Goal: Contribute content

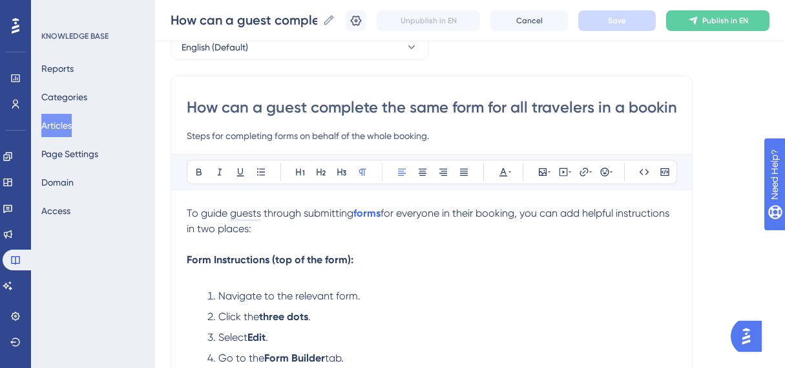
scroll to position [63, 0]
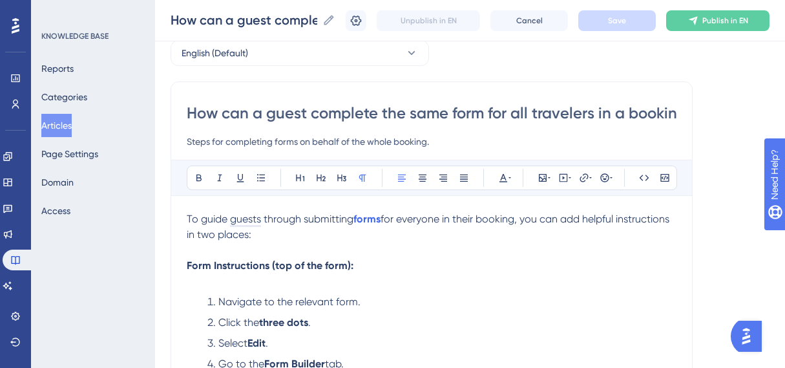
click at [226, 140] on input "Steps for completing forms on behalf of the whole booking." at bounding box center [432, 142] width 490 height 16
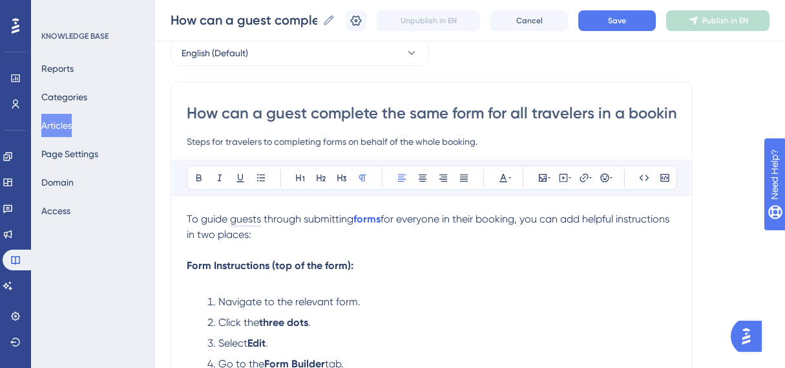
click at [322, 142] on input "Steps for travelers to completing forms on behalf of the whole booking." at bounding box center [432, 142] width 490 height 16
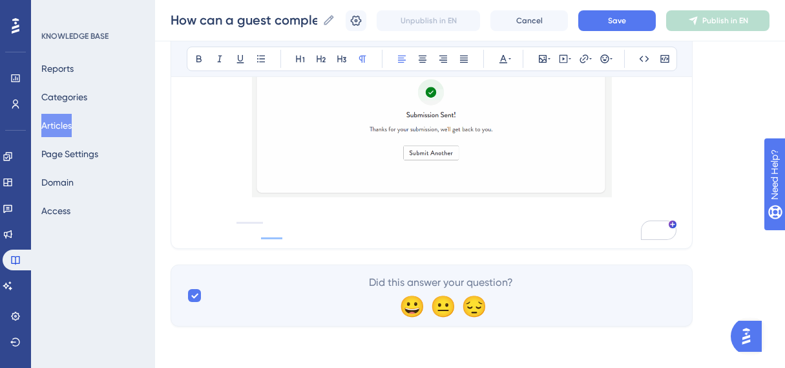
scroll to position [1685, 0]
type input "Steps for travelers to complete forms on behalf of the whole booking."
click at [608, 12] on button "Save" at bounding box center [617, 20] width 78 height 21
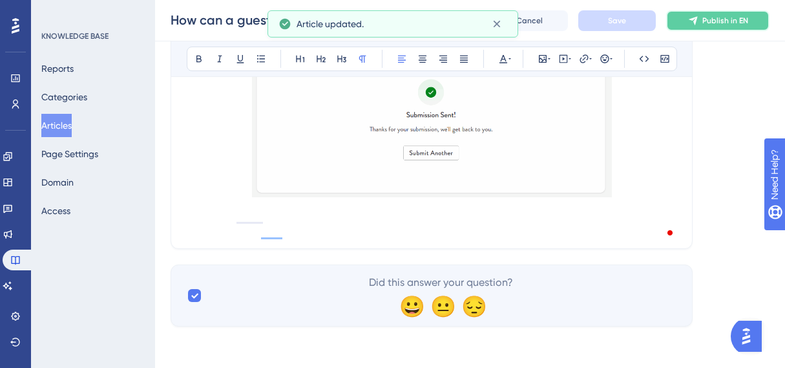
click at [711, 19] on span "Publish in EN" at bounding box center [725, 21] width 46 height 10
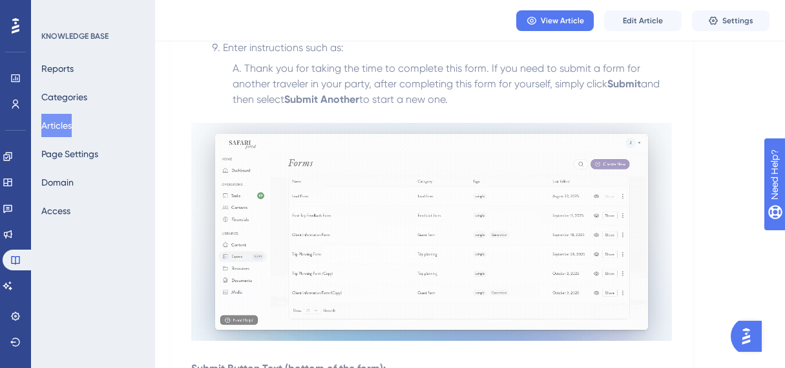
scroll to position [448, 0]
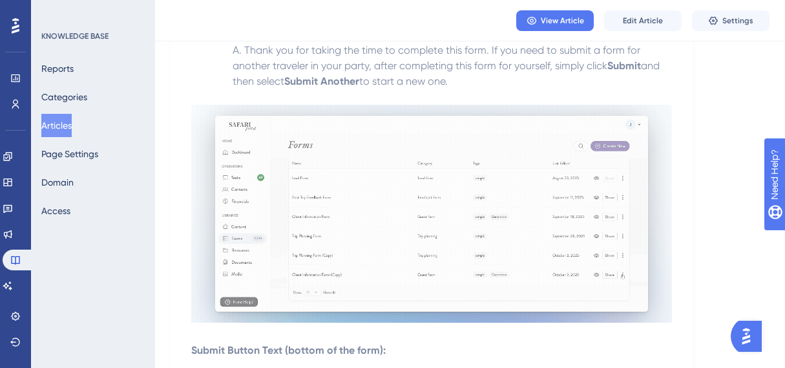
click at [450, 242] on img at bounding box center [431, 214] width 481 height 218
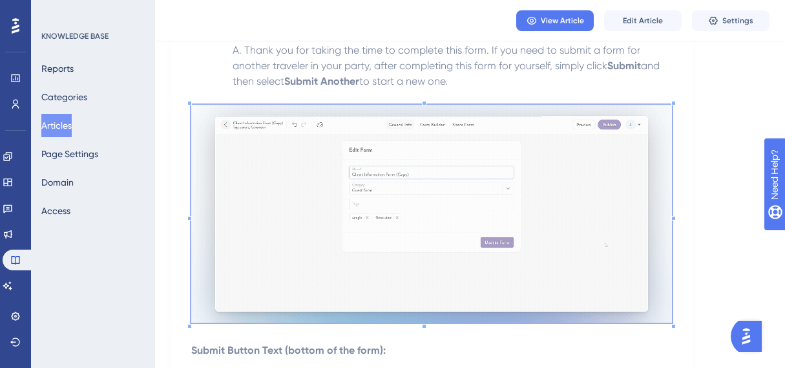
click at [462, 216] on img at bounding box center [431, 214] width 481 height 218
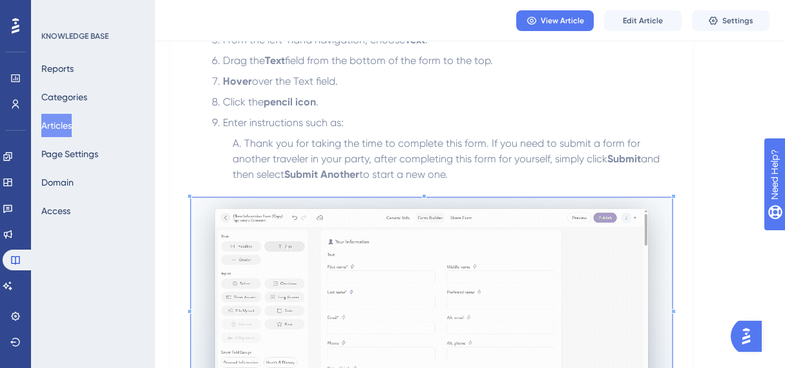
scroll to position [333, 0]
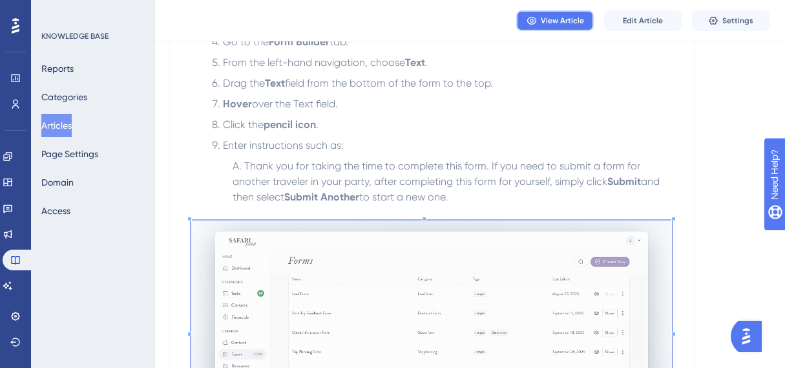
click at [552, 17] on span "View Article" at bounding box center [562, 21] width 43 height 10
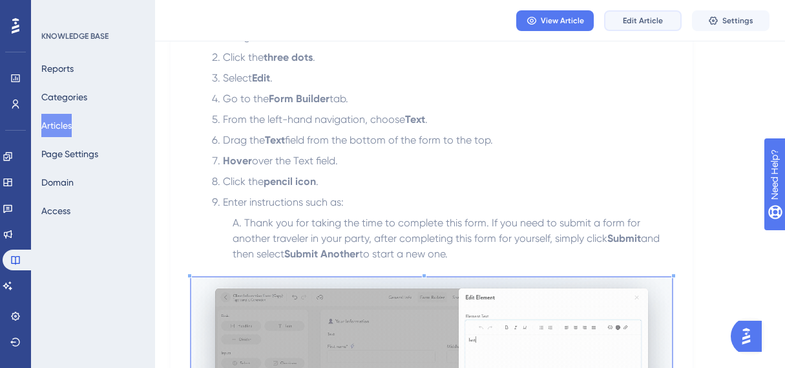
click at [640, 12] on button "Edit Article" at bounding box center [643, 20] width 78 height 21
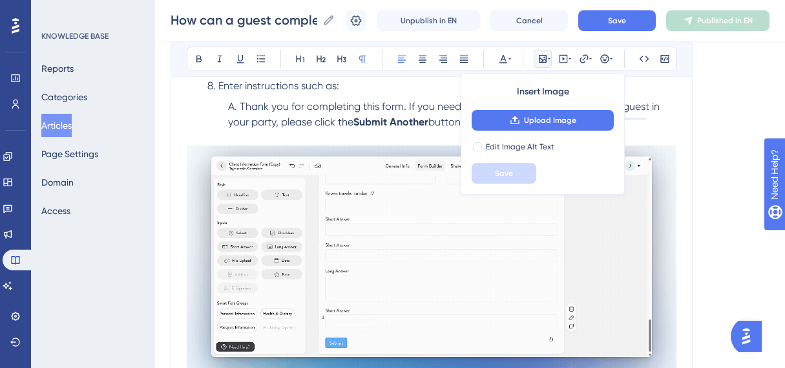
scroll to position [955, 0]
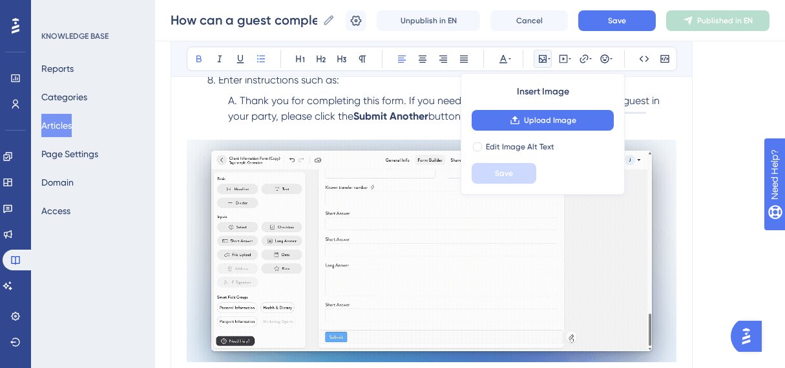
click at [364, 118] on strong "Submit Another" at bounding box center [390, 116] width 75 height 12
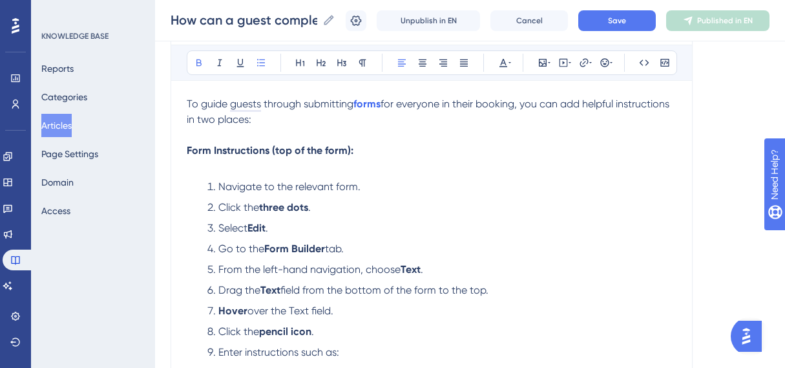
scroll to position [172, 0]
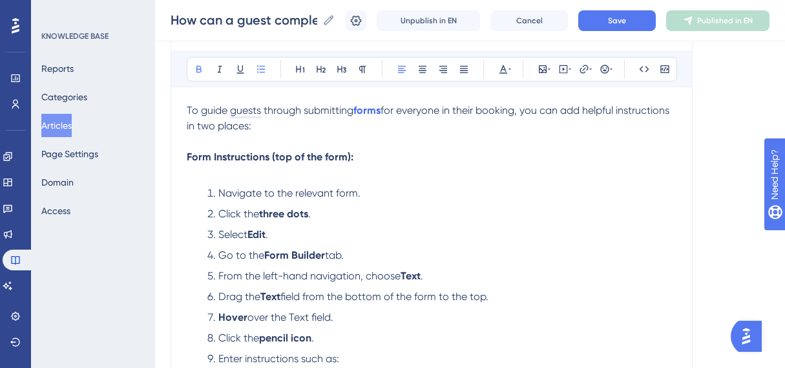
click at [612, 32] on div "How can a guest complete the same form for all travelers in a booking? How can …" at bounding box center [470, 20] width 630 height 41
click at [615, 23] on span "Save" at bounding box center [617, 21] width 18 height 10
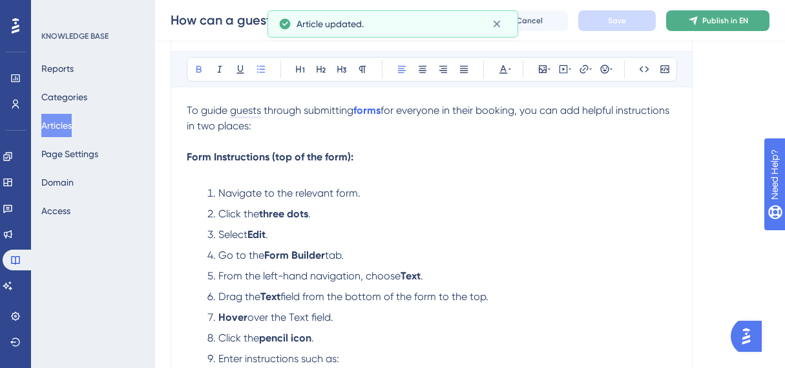
click at [716, 19] on span "Publish in EN" at bounding box center [725, 21] width 46 height 10
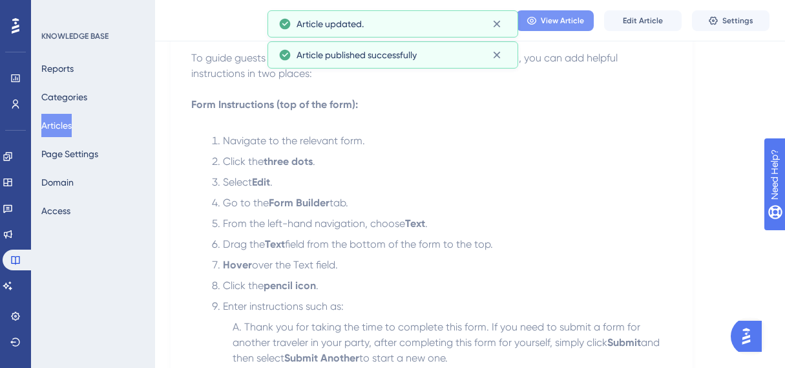
click at [567, 16] on span "View Article" at bounding box center [562, 21] width 43 height 10
